Goal: Information Seeking & Learning: Learn about a topic

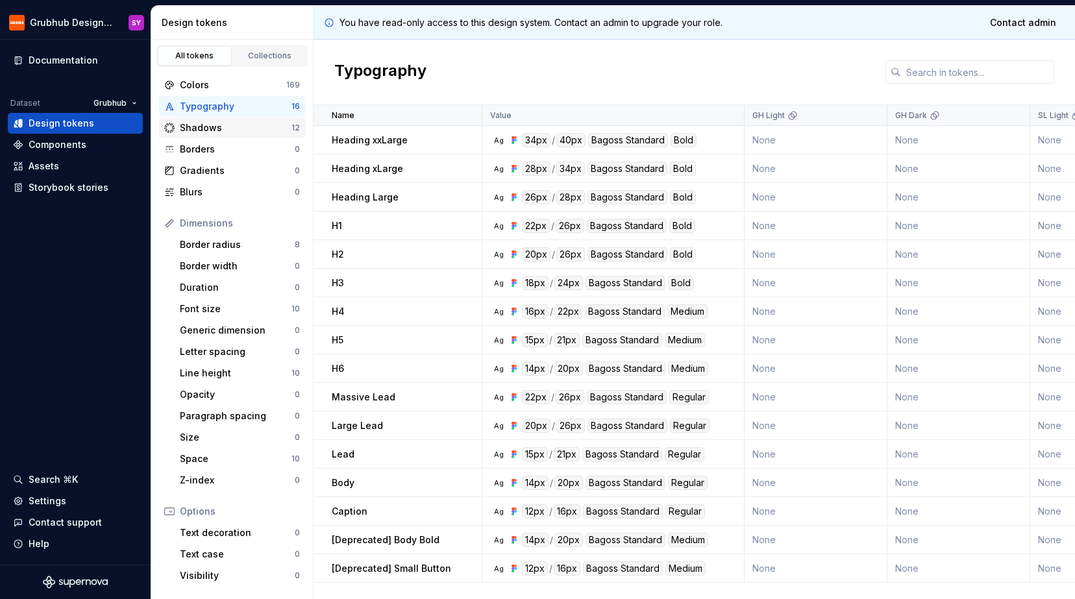
click at [225, 127] on div "Shadows" at bounding box center [236, 127] width 112 height 13
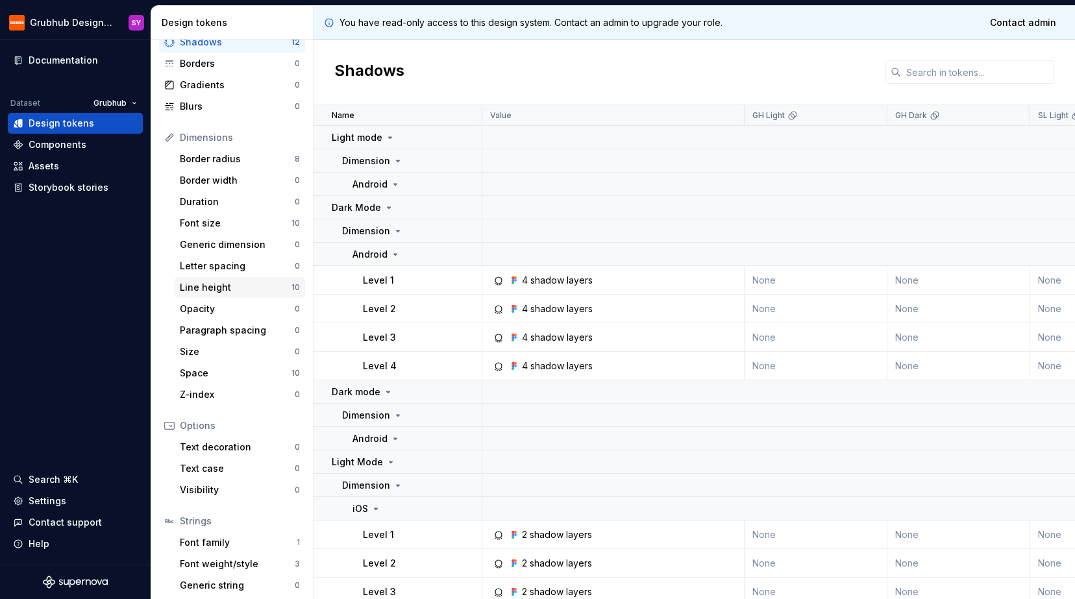
scroll to position [112, 0]
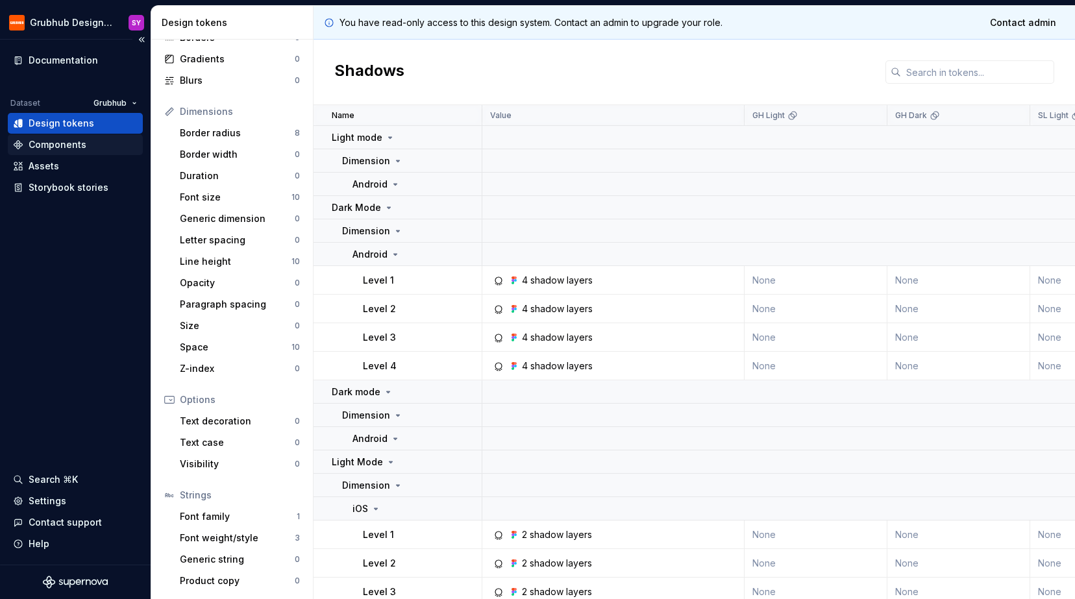
click at [82, 147] on div "Components" at bounding box center [58, 144] width 58 height 13
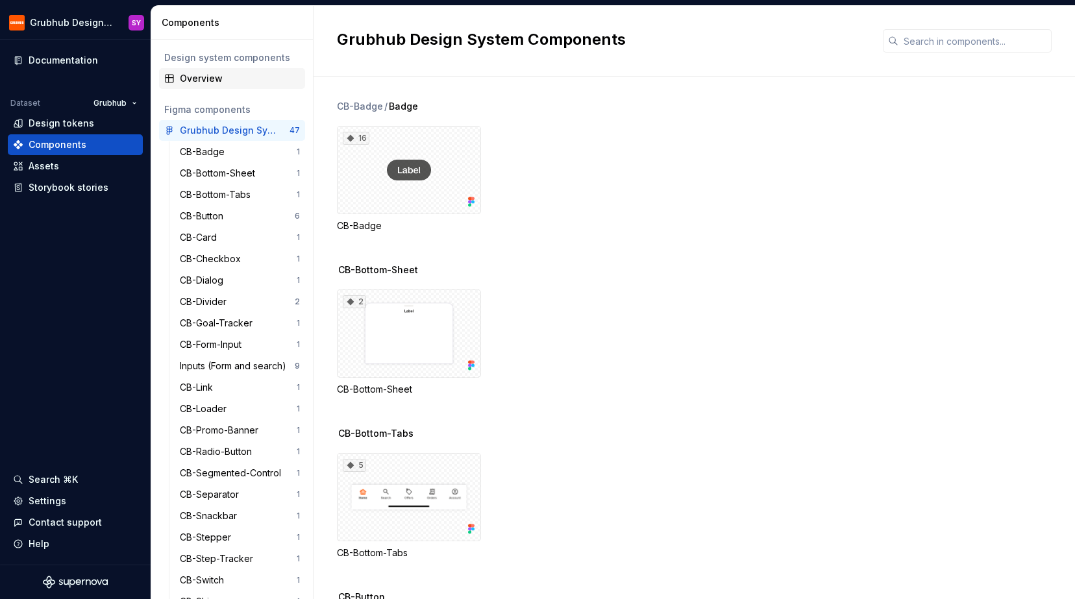
click at [205, 74] on div "Overview" at bounding box center [240, 78] width 120 height 13
